Goal: Task Accomplishment & Management: Manage account settings

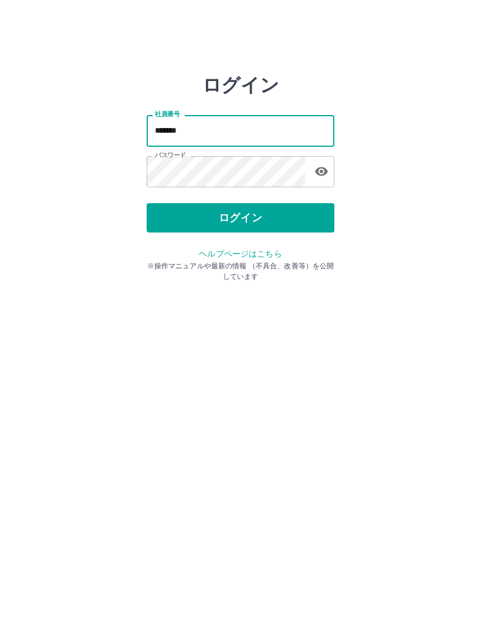
click at [202, 133] on input "*******" at bounding box center [241, 130] width 188 height 31
type input "*******"
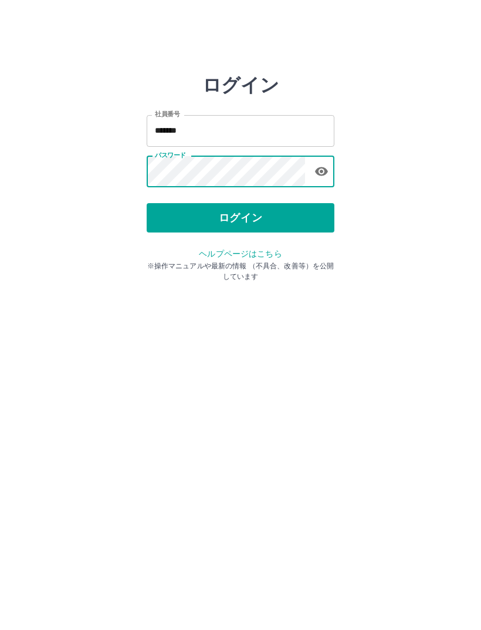
click at [263, 207] on button "ログイン" at bounding box center [241, 217] width 188 height 29
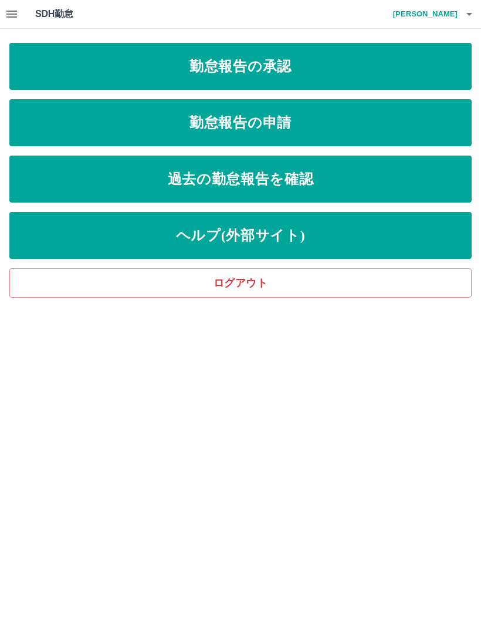
click at [333, 67] on link "勤怠報告の承認" at bounding box center [240, 66] width 462 height 47
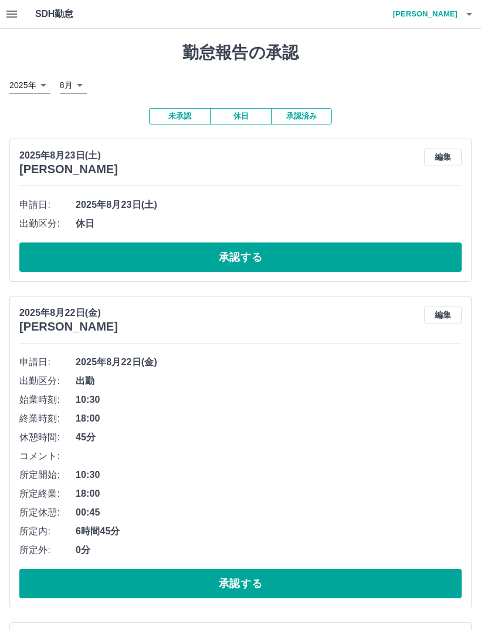
click at [278, 257] on button "承認する" at bounding box center [240, 256] width 442 height 29
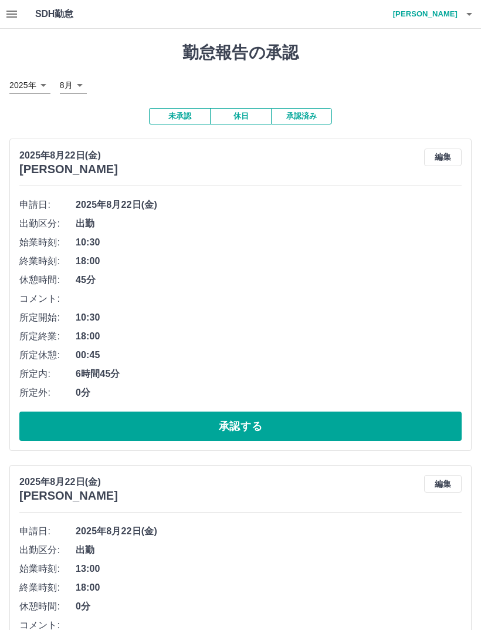
click at [293, 411] on button "承認する" at bounding box center [240, 425] width 442 height 29
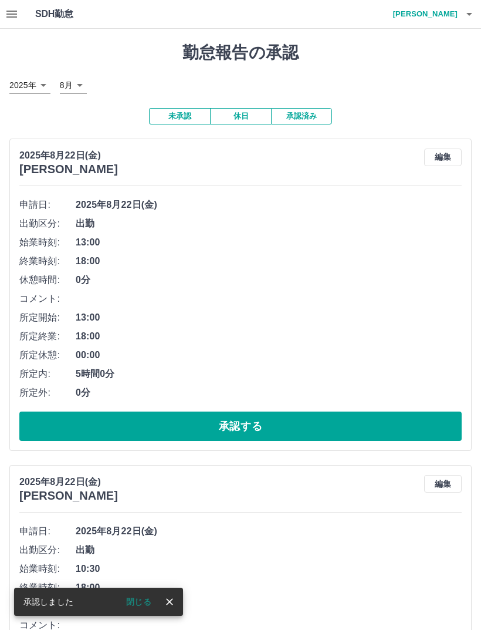
click at [317, 417] on button "承認する" at bounding box center [240, 425] width 442 height 29
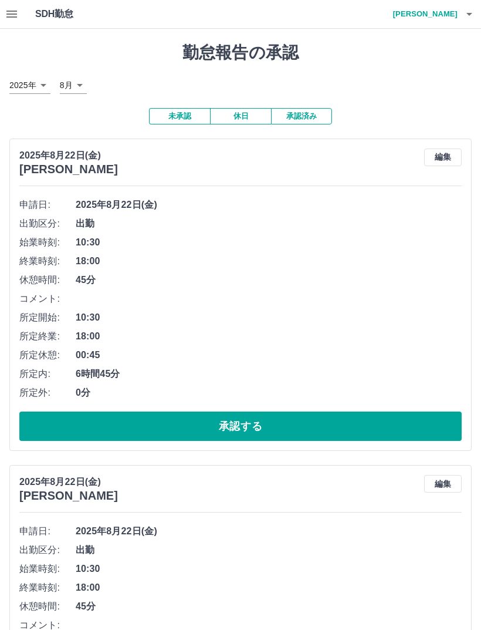
click at [293, 415] on button "承認する" at bounding box center [240, 425] width 442 height 29
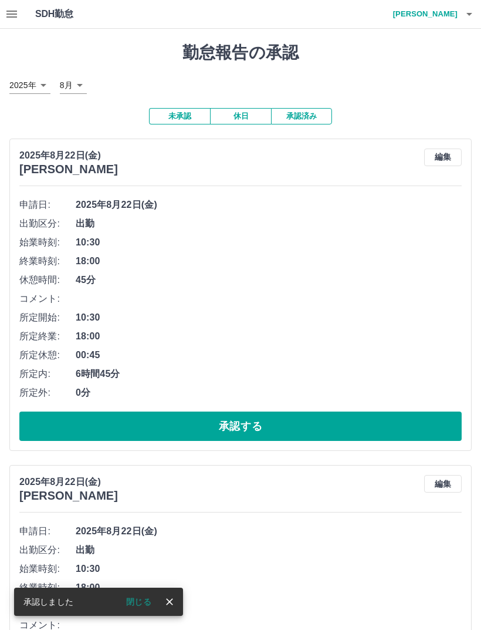
click at [275, 412] on button "承認する" at bounding box center [240, 425] width 442 height 29
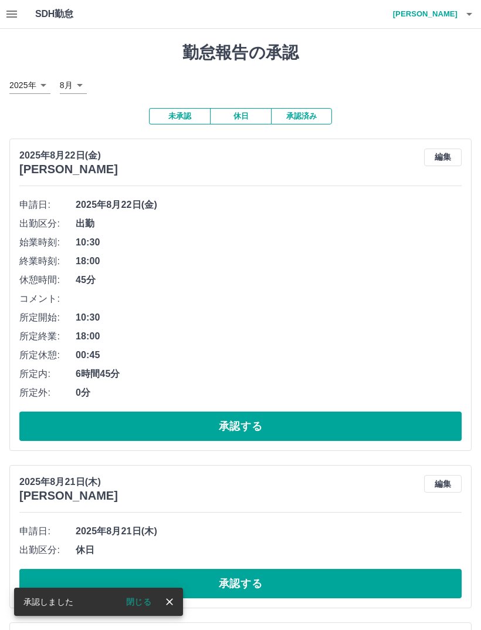
click at [307, 415] on button "承認する" at bounding box center [240, 425] width 442 height 29
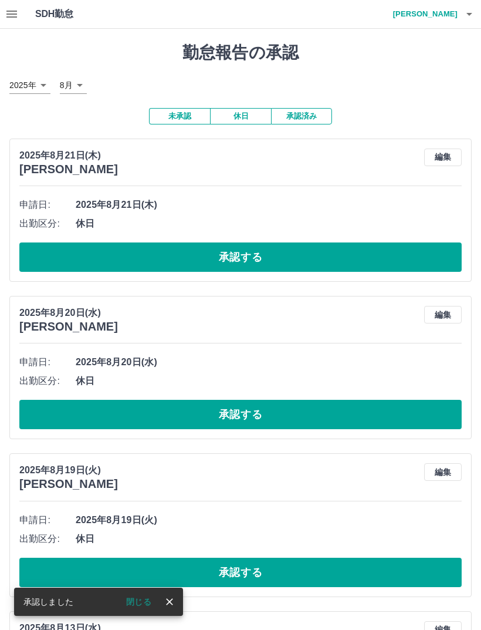
click at [268, 251] on button "承認する" at bounding box center [240, 256] width 442 height 29
click at [283, 251] on button "承認する" at bounding box center [240, 256] width 442 height 29
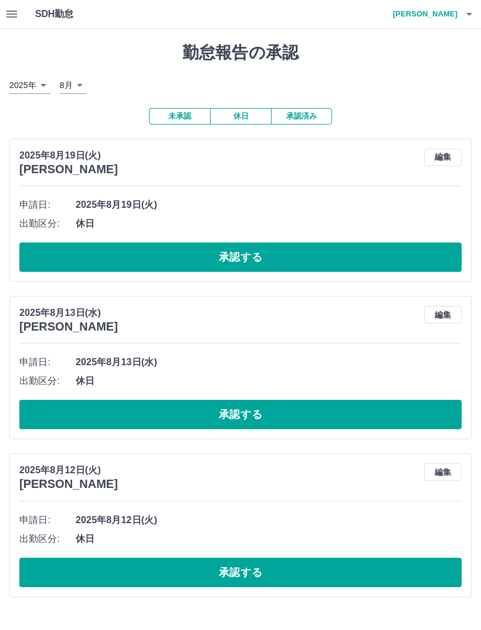
click at [292, 250] on button "承認する" at bounding box center [240, 256] width 442 height 29
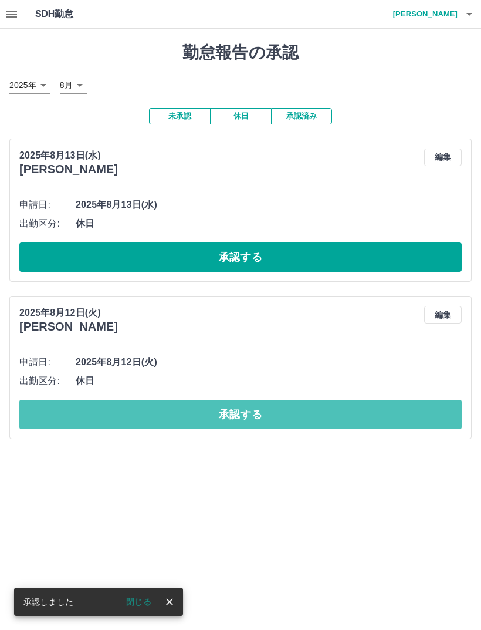
click at [293, 407] on button "承認する" at bounding box center [240, 414] width 442 height 29
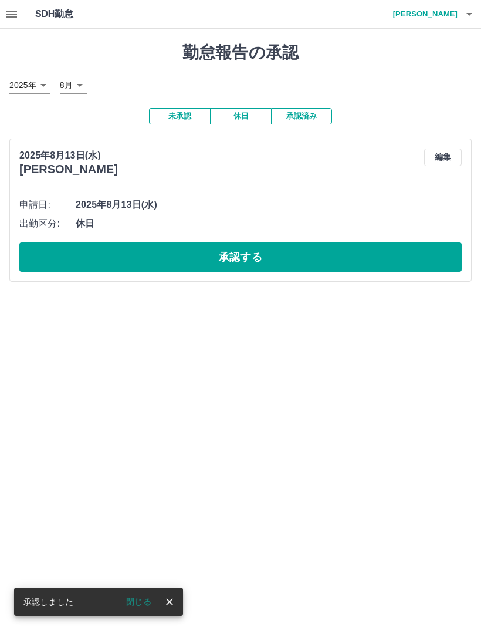
click at [295, 255] on button "承認する" at bounding box center [240, 256] width 442 height 29
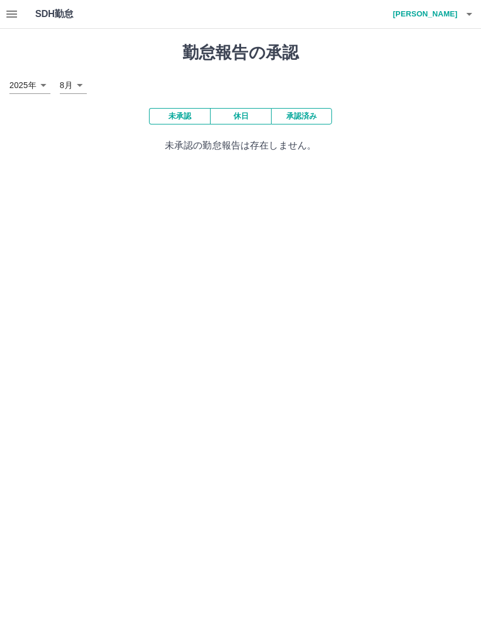
click at [466, 13] on icon "button" at bounding box center [469, 14] width 14 height 14
click at [394, 89] on li "ログアウト" at bounding box center [420, 85] width 104 height 21
